Goal: Navigation & Orientation: Find specific page/section

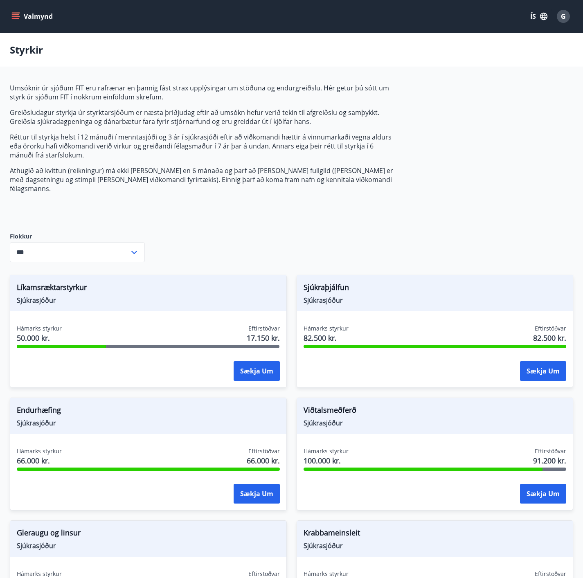
click at [15, 15] on icon "menu" at bounding box center [15, 14] width 7 height 1
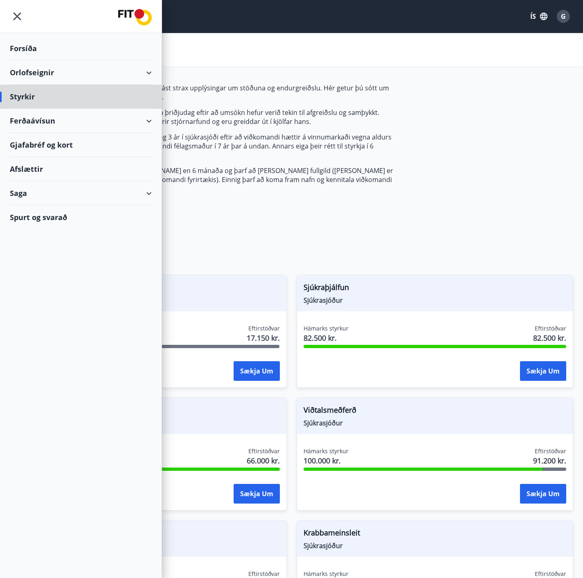
click at [26, 48] on div "Forsíða" at bounding box center [81, 48] width 142 height 24
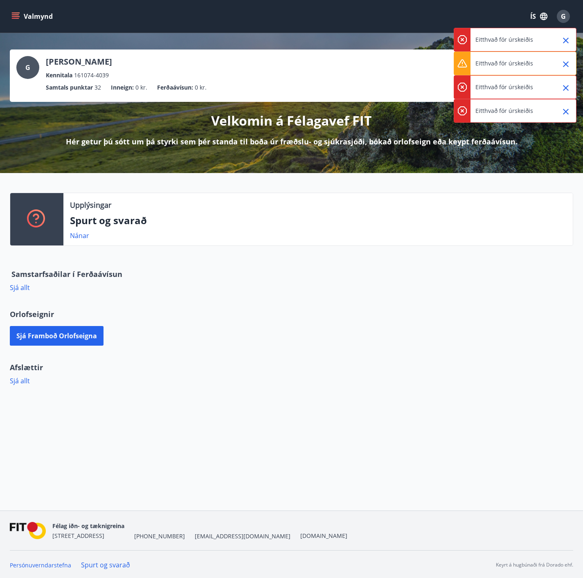
click at [28, 13] on button "Valmynd" at bounding box center [33, 16] width 46 height 15
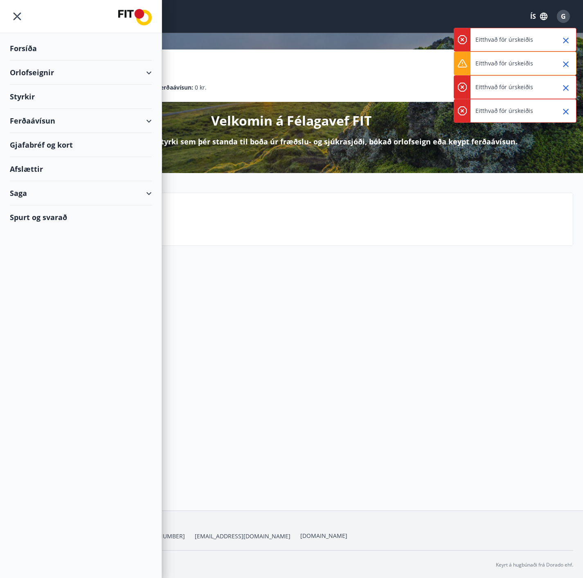
click at [19, 16] on icon "menu" at bounding box center [17, 16] width 15 height 15
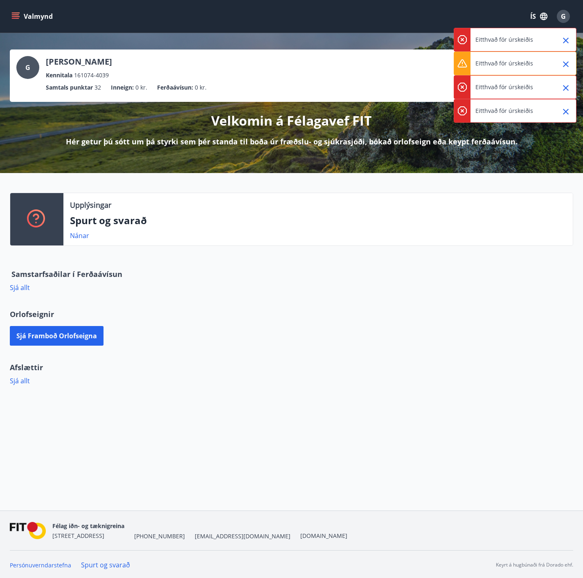
click at [568, 40] on icon "Close" at bounding box center [566, 41] width 10 height 10
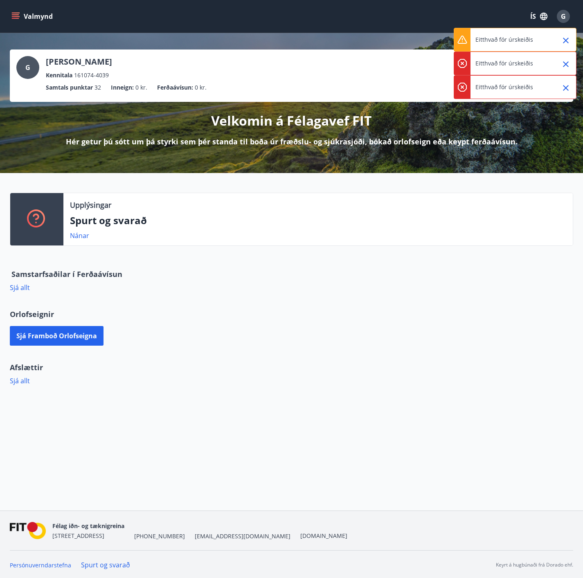
click at [568, 40] on icon "Close" at bounding box center [566, 41] width 10 height 10
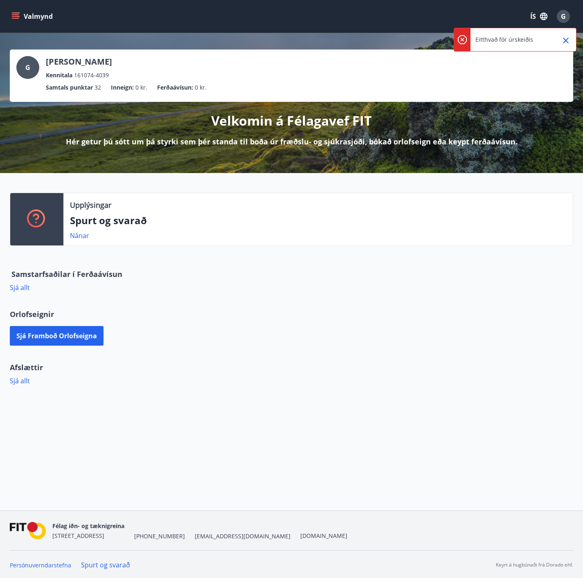
click at [568, 40] on icon "Close" at bounding box center [566, 41] width 10 height 10
click at [42, 16] on button "Valmynd" at bounding box center [33, 16] width 46 height 15
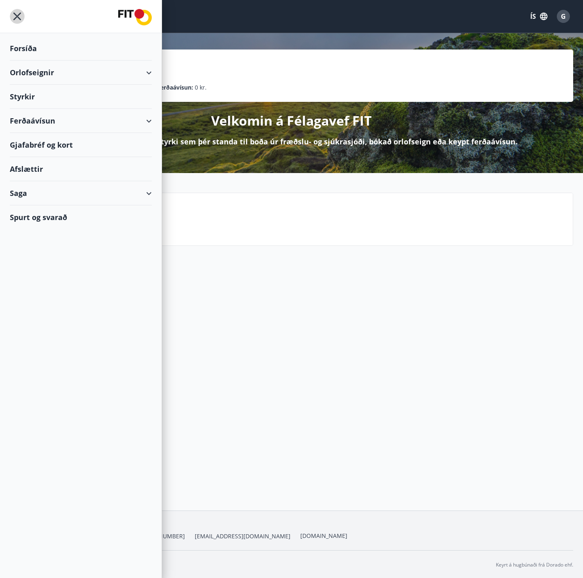
click at [11, 16] on icon "menu" at bounding box center [17, 16] width 15 height 15
